Goal: Information Seeking & Learning: Find specific page/section

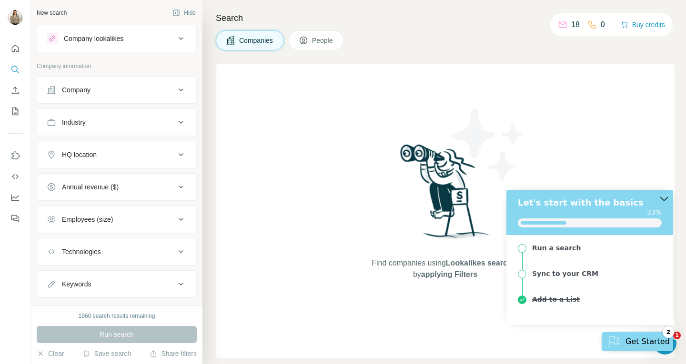
click at [334, 36] on span "People" at bounding box center [323, 41] width 22 height 10
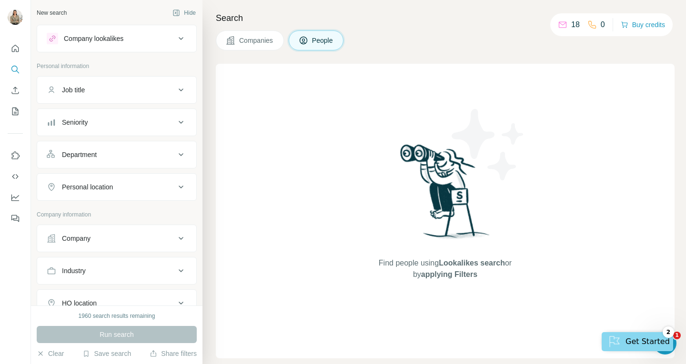
click at [334, 36] on span "People" at bounding box center [323, 41] width 22 height 10
click at [18, 48] on icon "Quick start" at bounding box center [15, 49] width 10 height 10
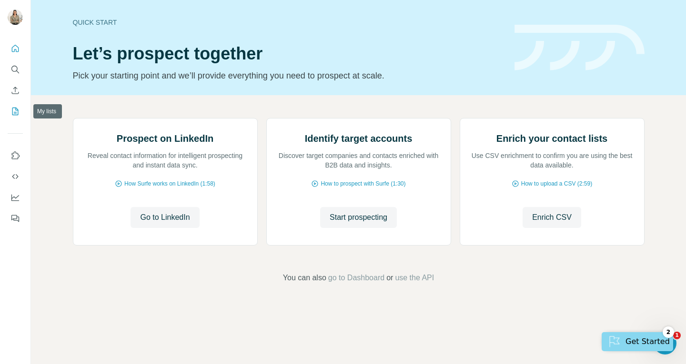
click at [16, 115] on icon "My lists" at bounding box center [15, 112] width 10 height 10
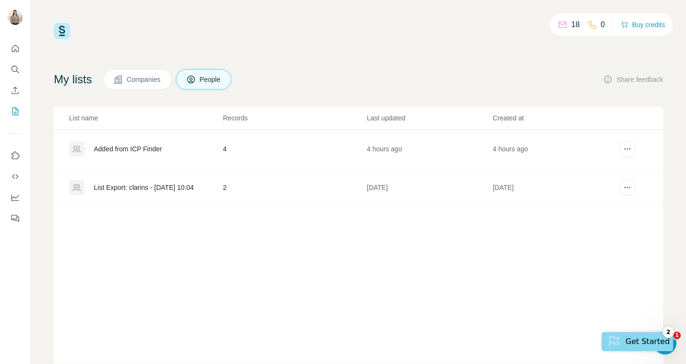
click at [384, 151] on td "4 hours ago" at bounding box center [429, 149] width 126 height 39
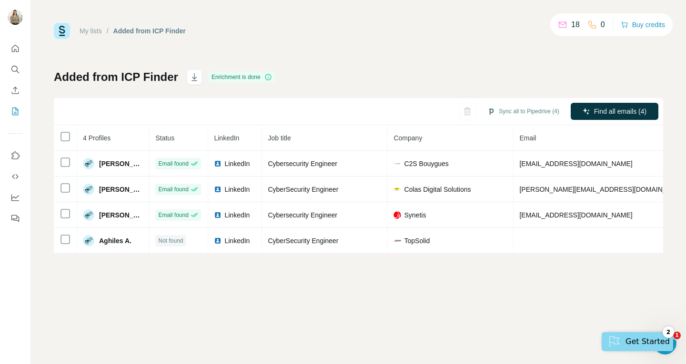
click at [171, 76] on h1 "Added from ICP Finder" at bounding box center [116, 77] width 124 height 15
click at [96, 33] on link "My lists" at bounding box center [91, 31] width 22 height 8
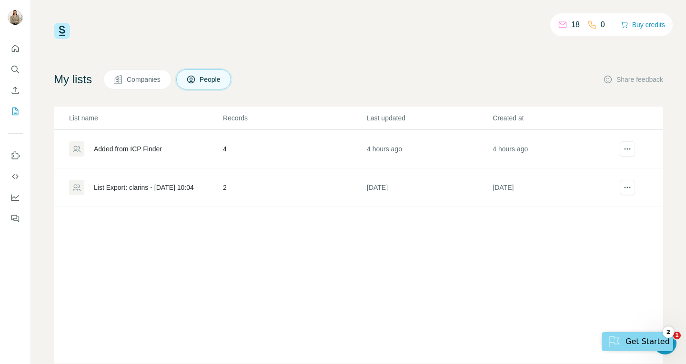
click at [122, 182] on div "List Export: clarins - [DATE] 10:04" at bounding box center [145, 187] width 153 height 15
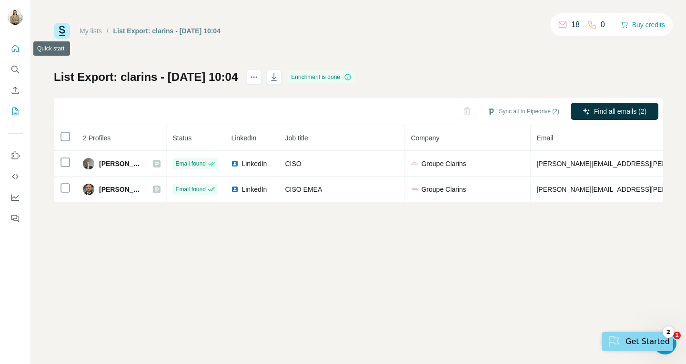
click at [9, 47] on button "Quick start" at bounding box center [15, 48] width 15 height 17
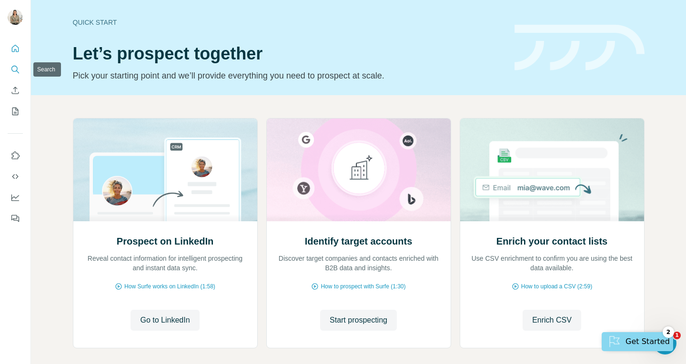
click at [19, 63] on button "Search" at bounding box center [15, 69] width 15 height 17
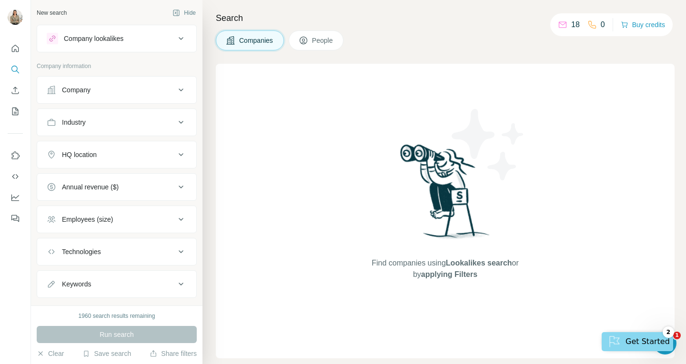
scroll to position [0, 0]
click at [175, 92] on icon at bounding box center [180, 89] width 11 height 11
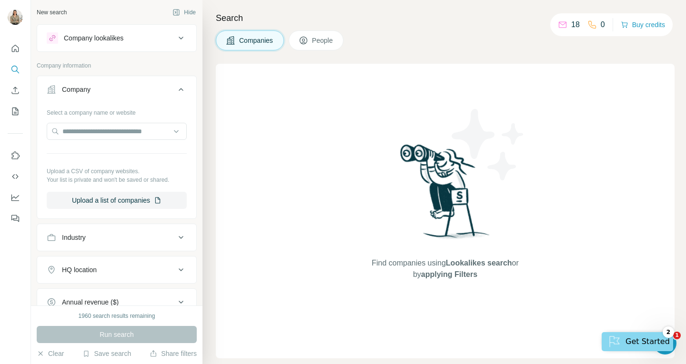
click at [318, 37] on span "People" at bounding box center [323, 41] width 22 height 10
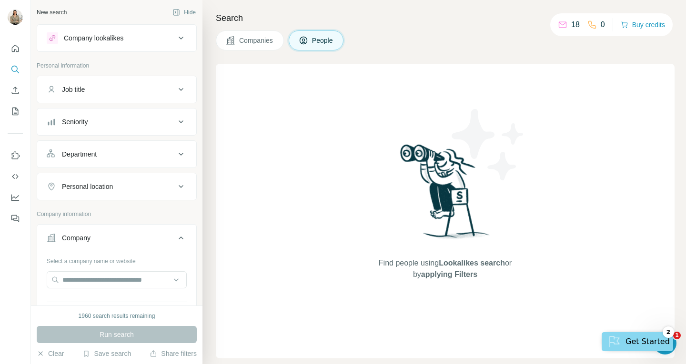
click at [165, 89] on div "Job title" at bounding box center [111, 90] width 129 height 10
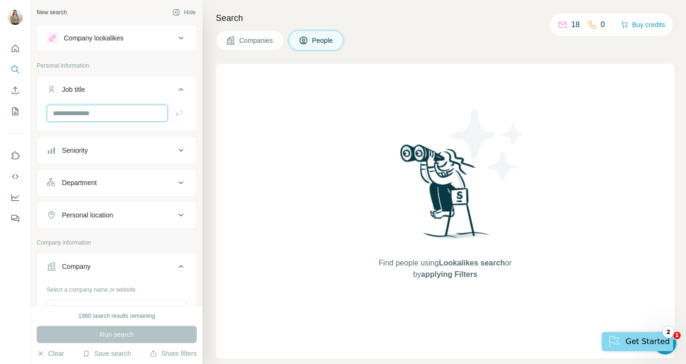
click at [148, 113] on input "text" at bounding box center [107, 113] width 121 height 17
type input "**********"
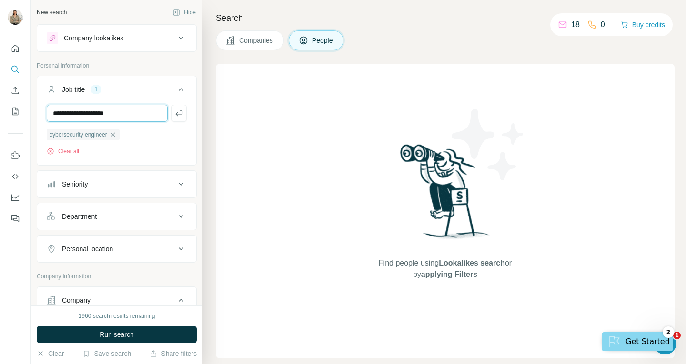
type input "**********"
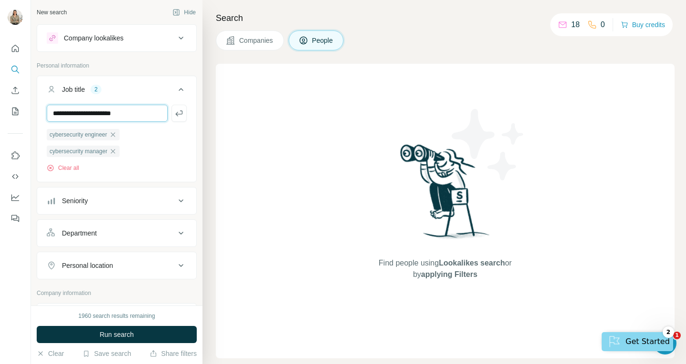
type input "**********"
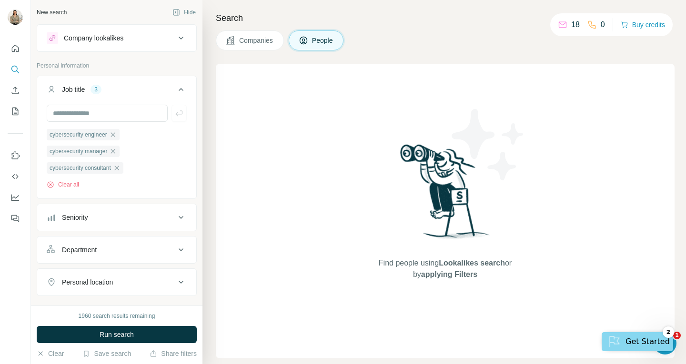
click at [175, 214] on icon at bounding box center [180, 217] width 11 height 11
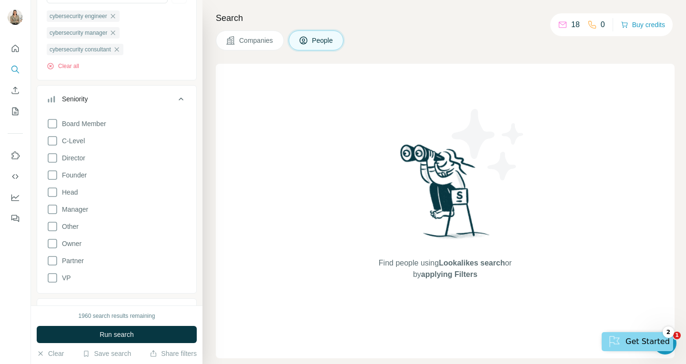
scroll to position [120, 0]
click at [49, 209] on icon at bounding box center [52, 208] width 11 height 11
click at [49, 192] on icon at bounding box center [52, 191] width 11 height 11
click at [57, 227] on icon at bounding box center [53, 226] width 10 height 10
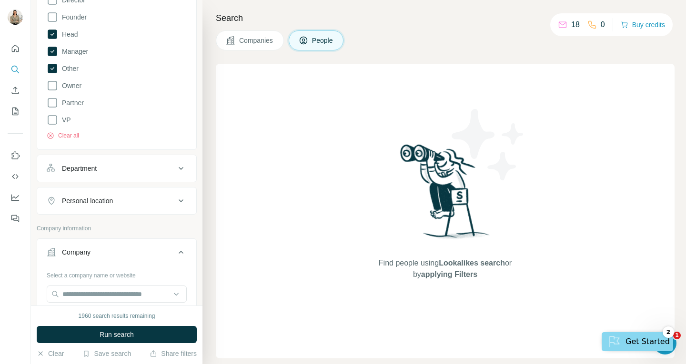
scroll to position [277, 0]
click at [148, 206] on div "Personal location" at bounding box center [111, 202] width 129 height 10
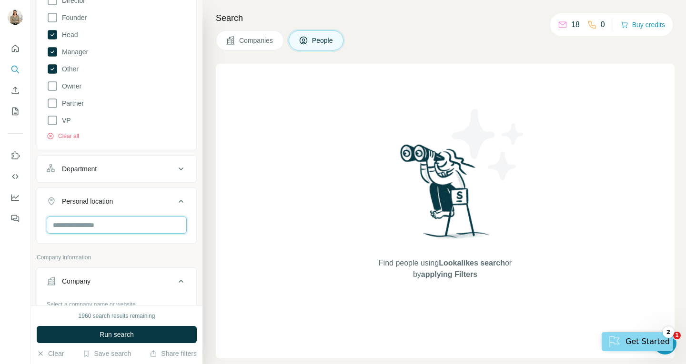
click at [149, 220] on input "text" at bounding box center [117, 225] width 140 height 17
type input "*"
type input "***"
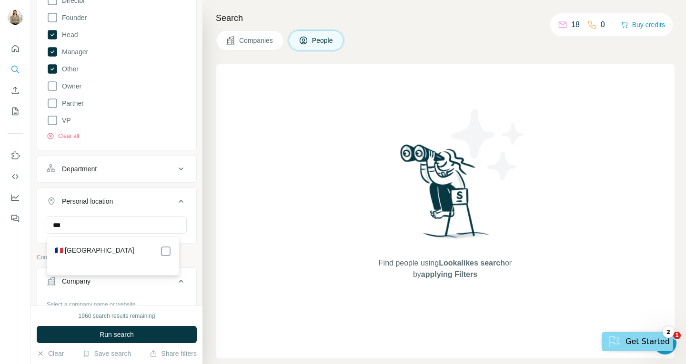
click at [157, 247] on div "🇫🇷 [GEOGRAPHIC_DATA]" at bounding box center [113, 251] width 117 height 11
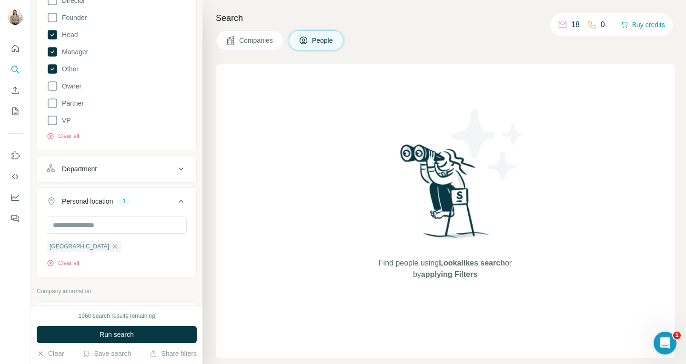
click at [178, 293] on p "Company information" at bounding box center [117, 291] width 160 height 9
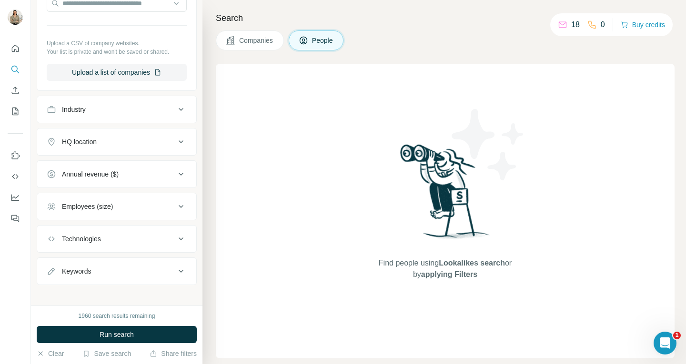
scroll to position [638, 0]
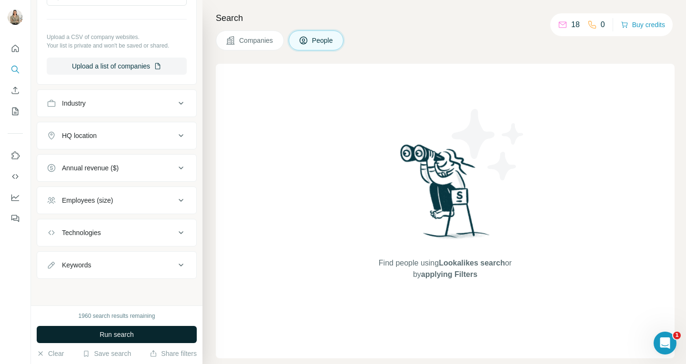
click at [167, 331] on button "Run search" at bounding box center [117, 334] width 160 height 17
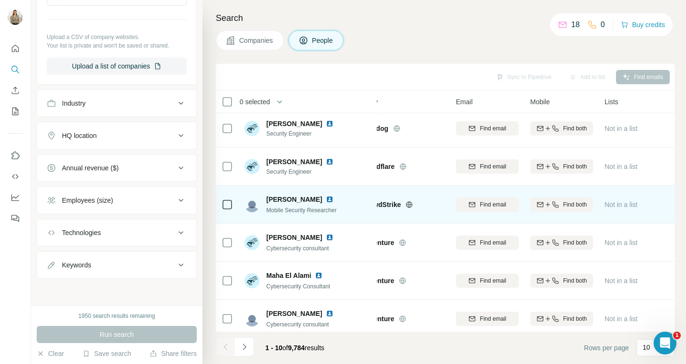
scroll to position [118, 31]
